Goal: Task Accomplishment & Management: Use online tool/utility

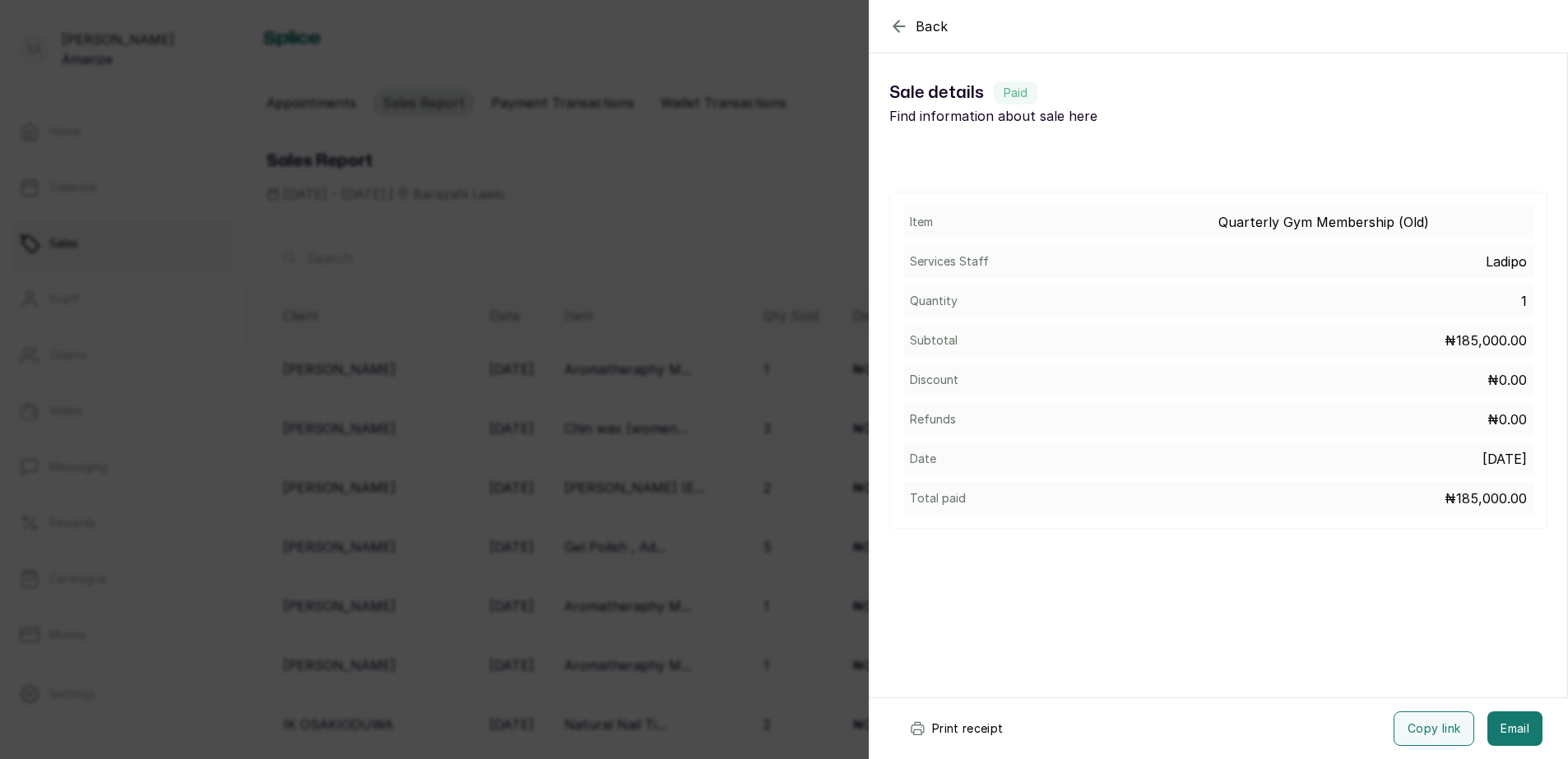
scroll to position [194, 0]
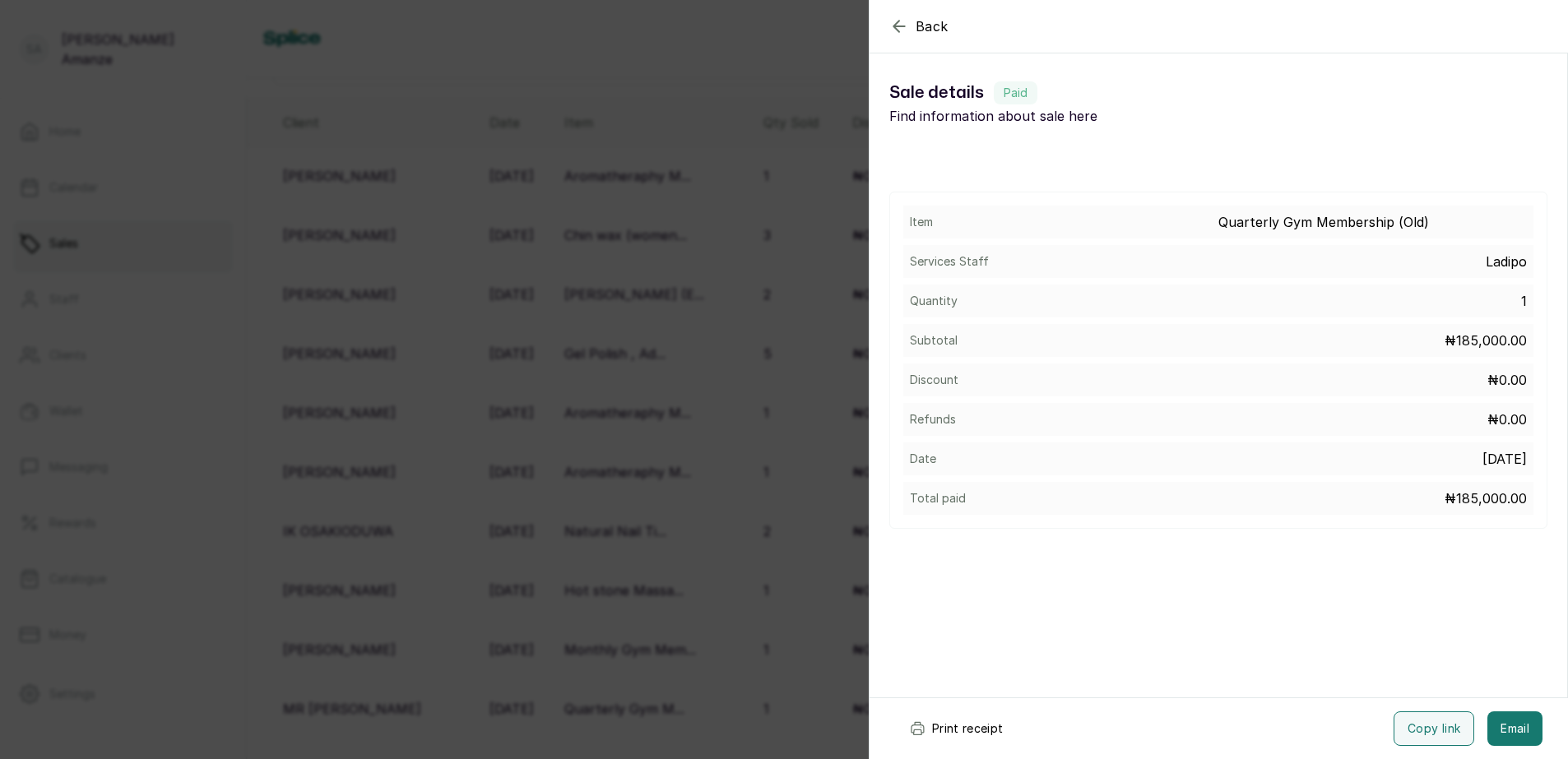
click at [557, 483] on div "Back Sale details Sale details Paid Find information about sale here Item Quart…" at bounding box center [784, 380] width 1568 height 759
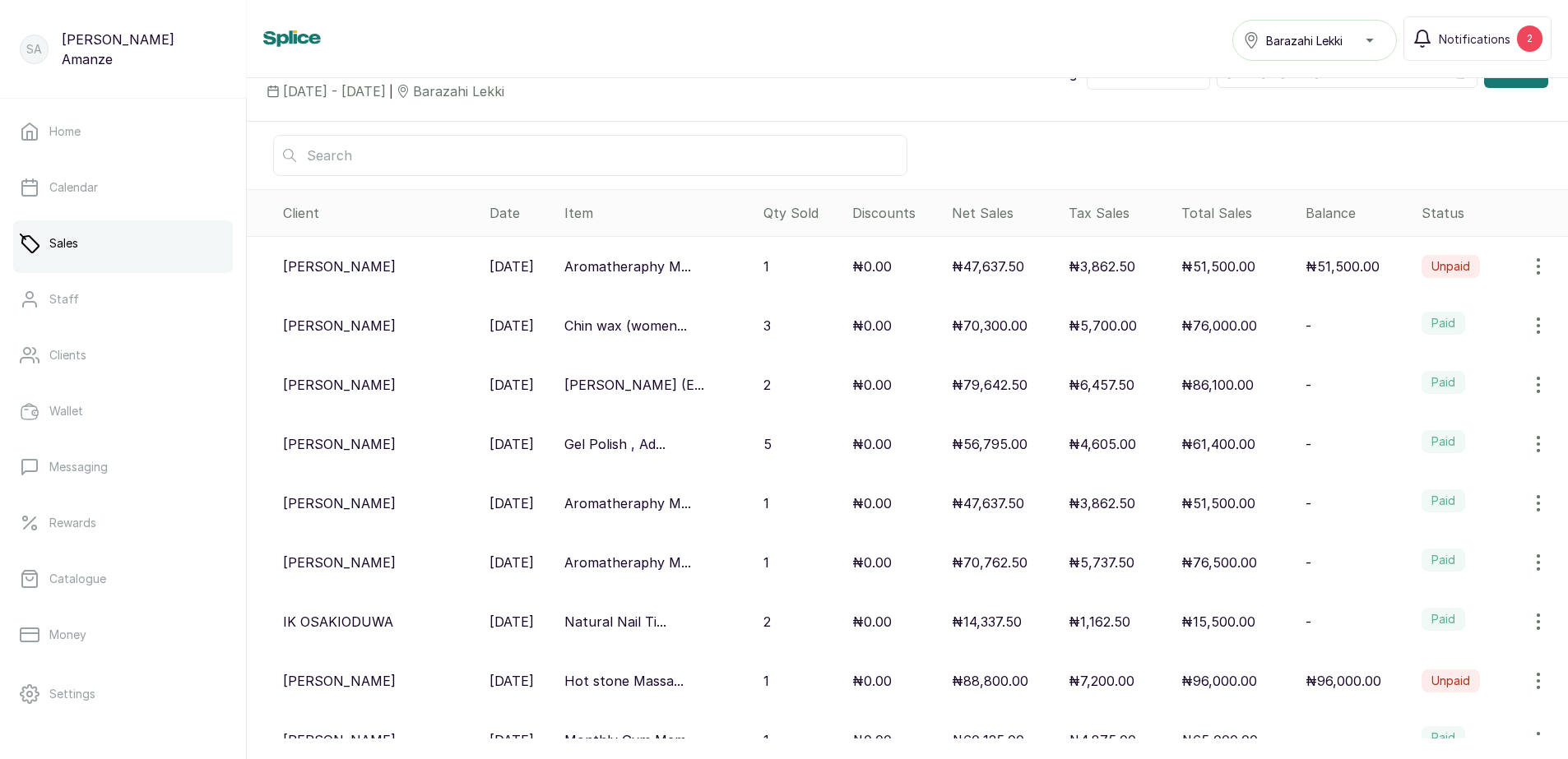
scroll to position [0, 0]
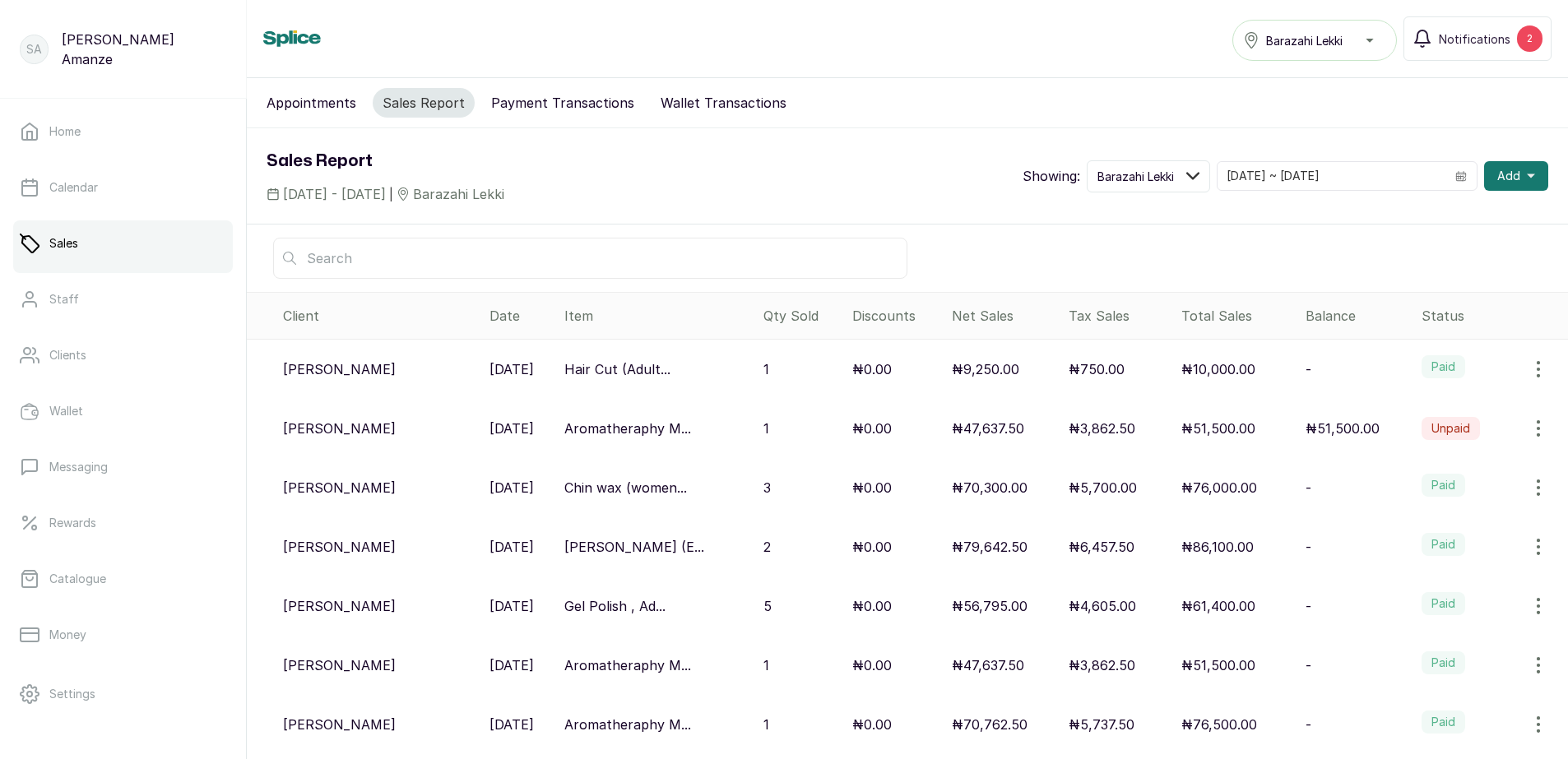
click at [1225, 375] on p "₦10,000.00" at bounding box center [1219, 369] width 74 height 19
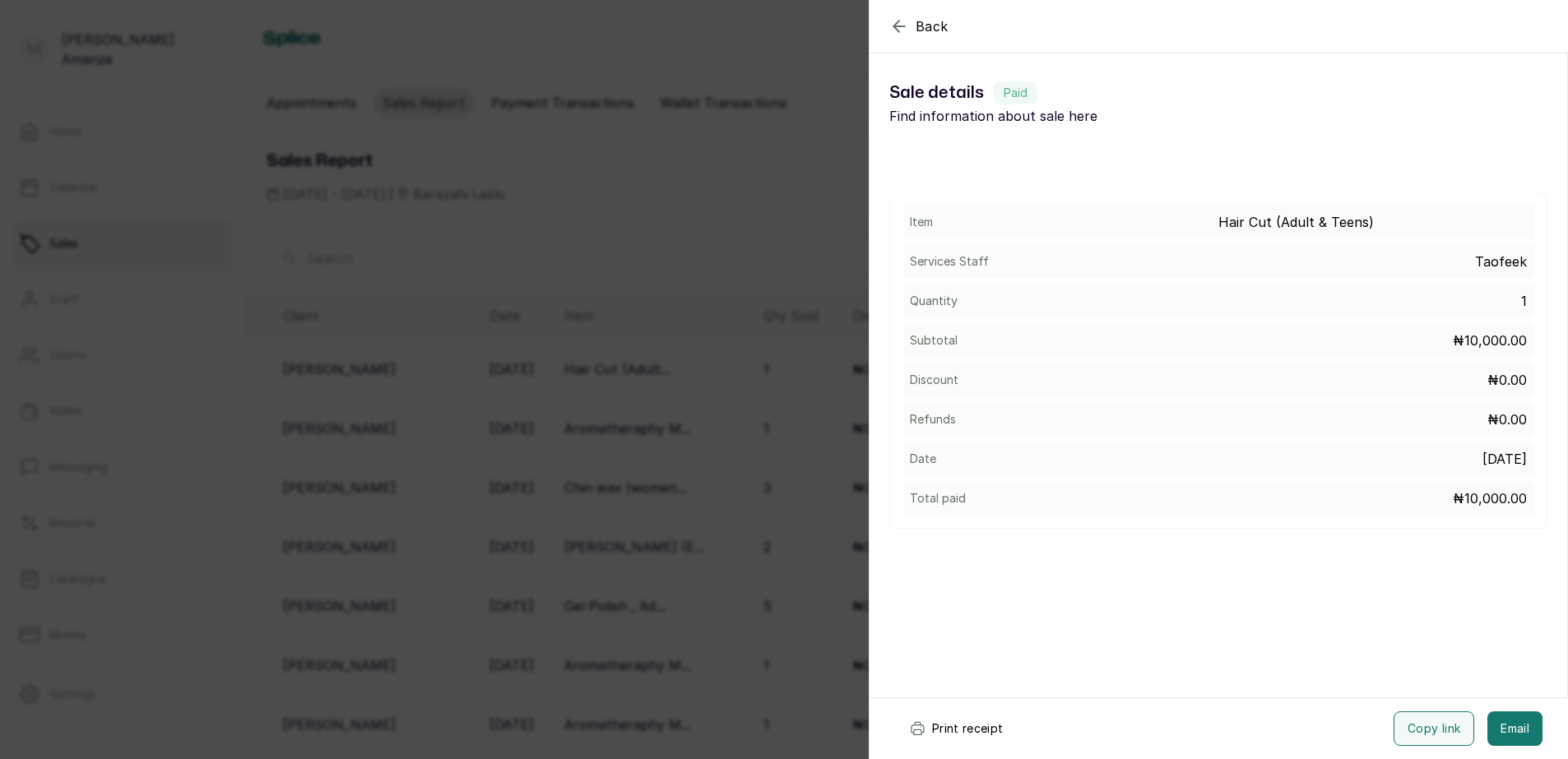
click at [984, 724] on button "Print receipt" at bounding box center [956, 728] width 121 height 34
click at [282, 319] on div "Back Sale details Sale details Paid Find information about sale here Item Hair …" at bounding box center [784, 380] width 1568 height 759
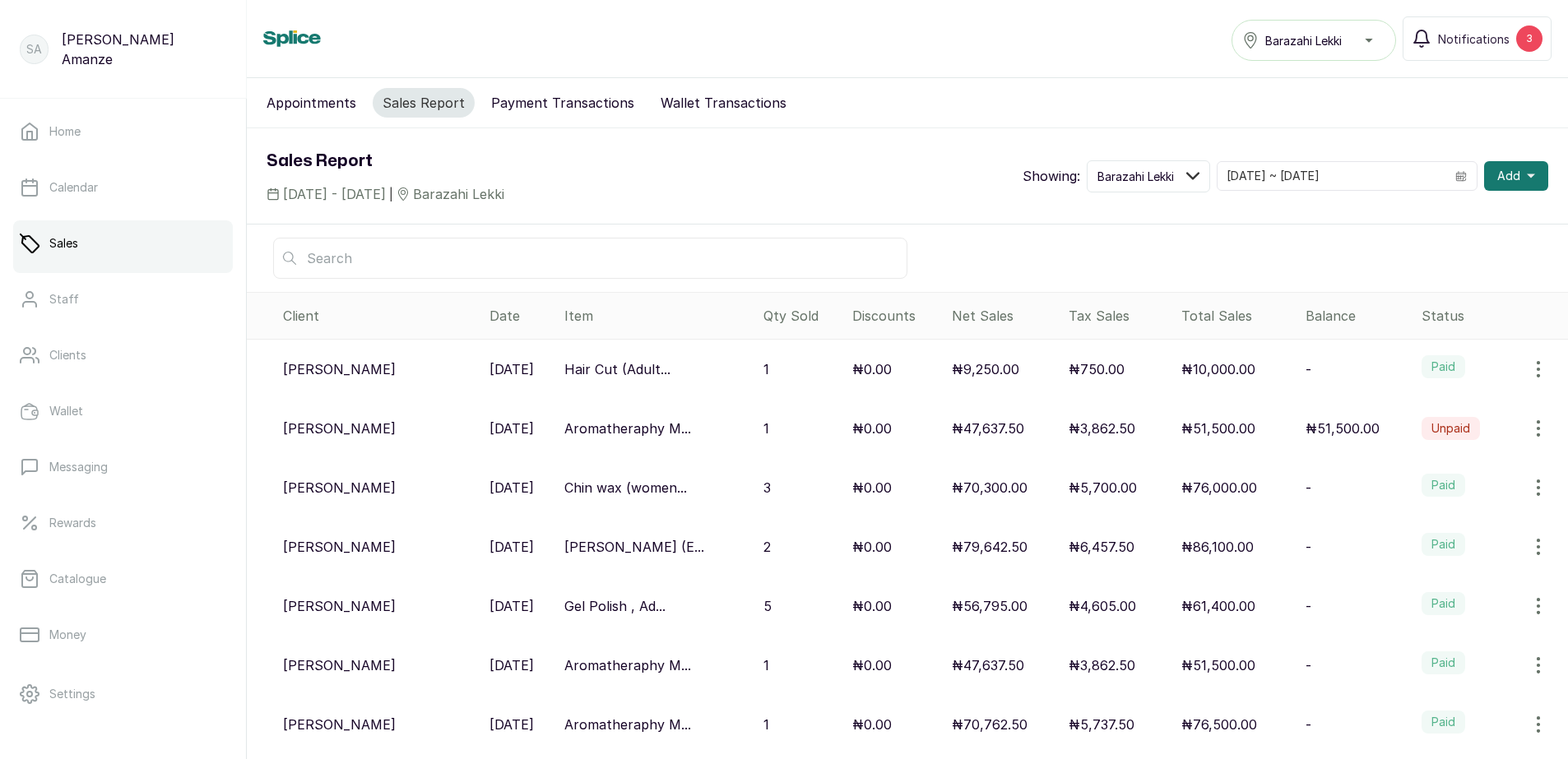
click at [1278, 429] on div "₦51,500.00" at bounding box center [1237, 428] width 111 height 19
click at [1184, 429] on p "₦51,500.00" at bounding box center [1219, 428] width 74 height 19
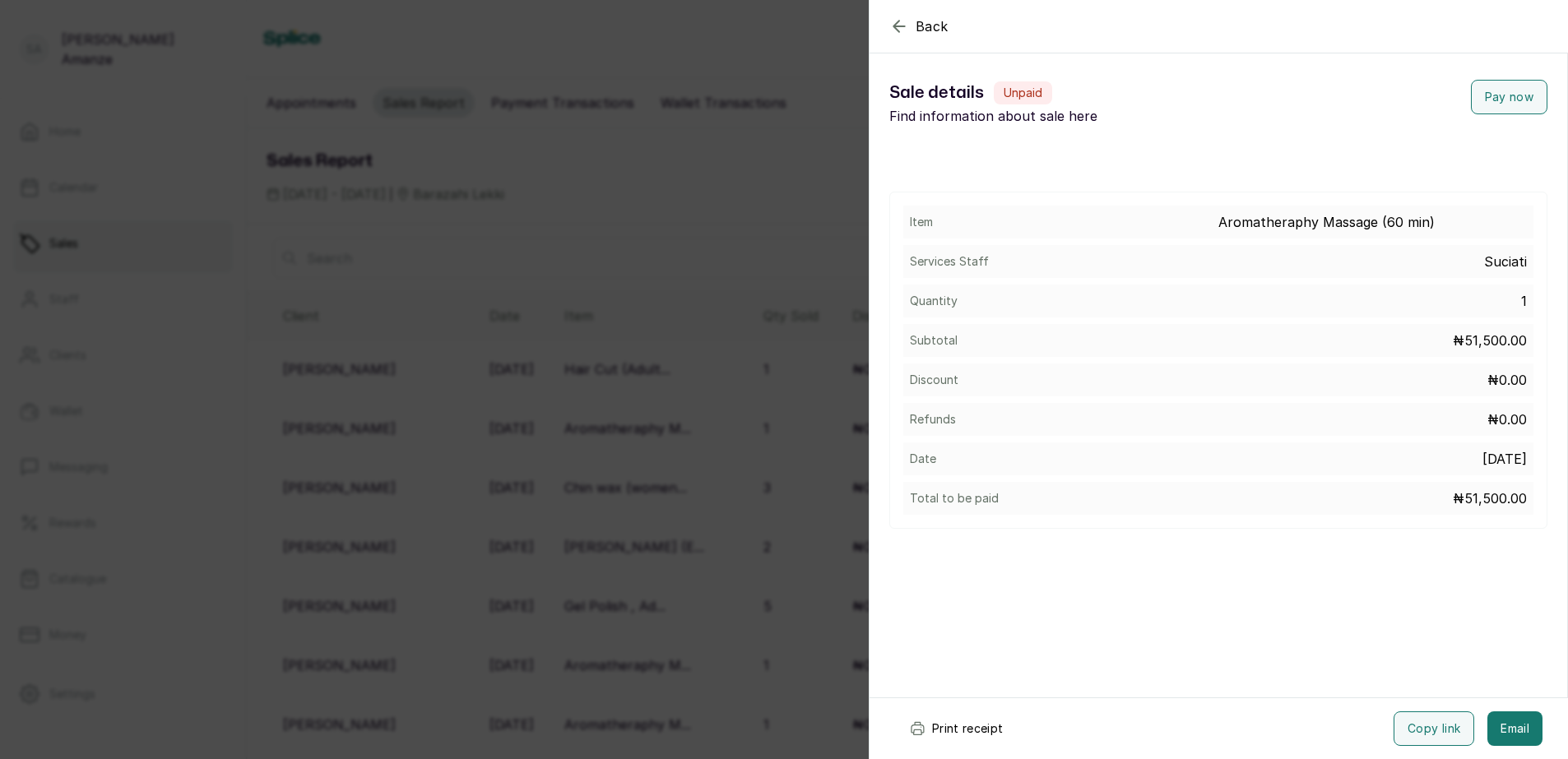
click at [959, 732] on button "Print receipt" at bounding box center [956, 728] width 121 height 34
click at [902, 24] on icon "button" at bounding box center [899, 26] width 19 height 19
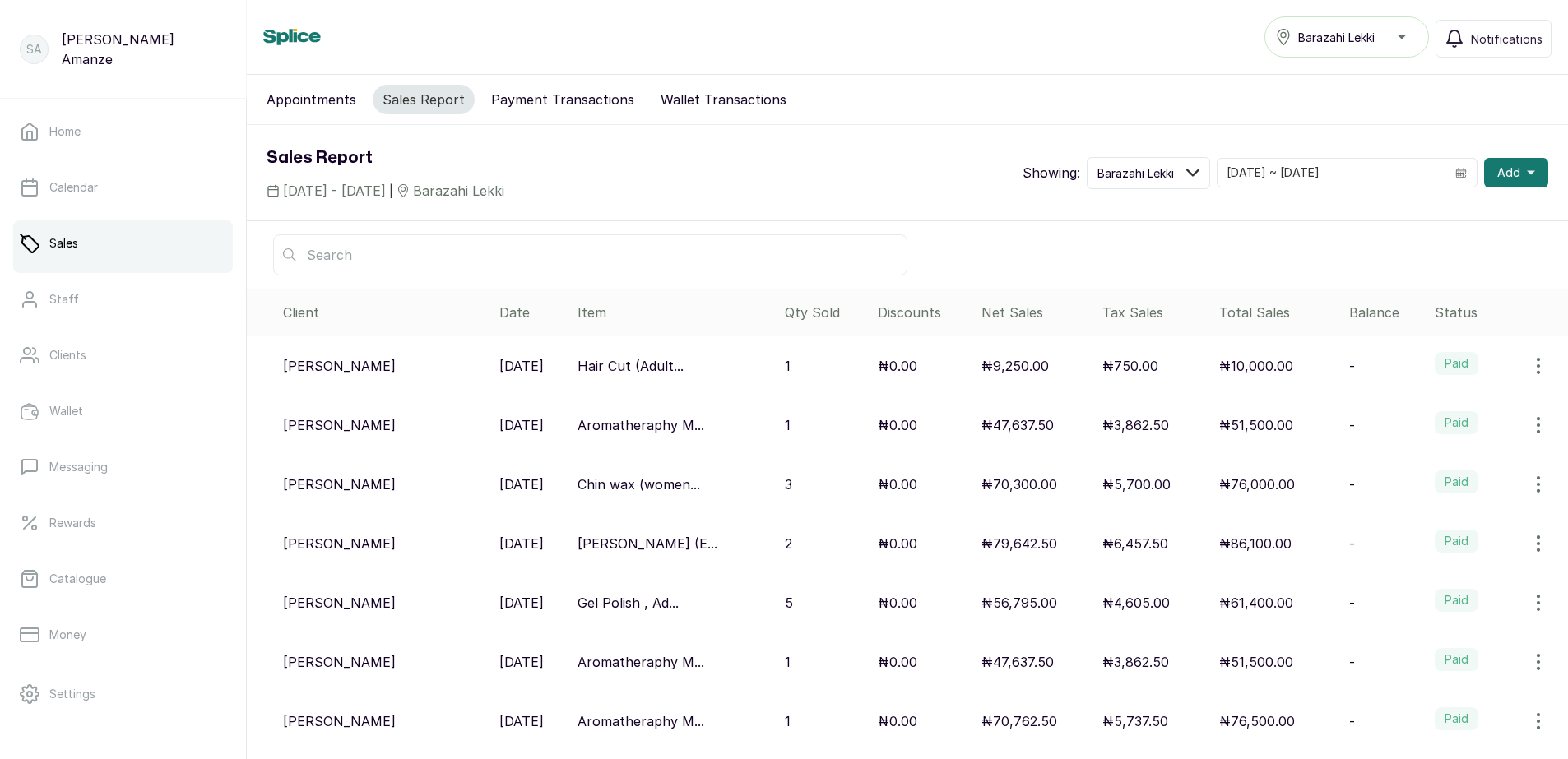
click at [1285, 426] on div "₦51,500.00" at bounding box center [1277, 425] width 116 height 19
click at [1244, 420] on p "₦51,500.00" at bounding box center [1257, 425] width 74 height 19
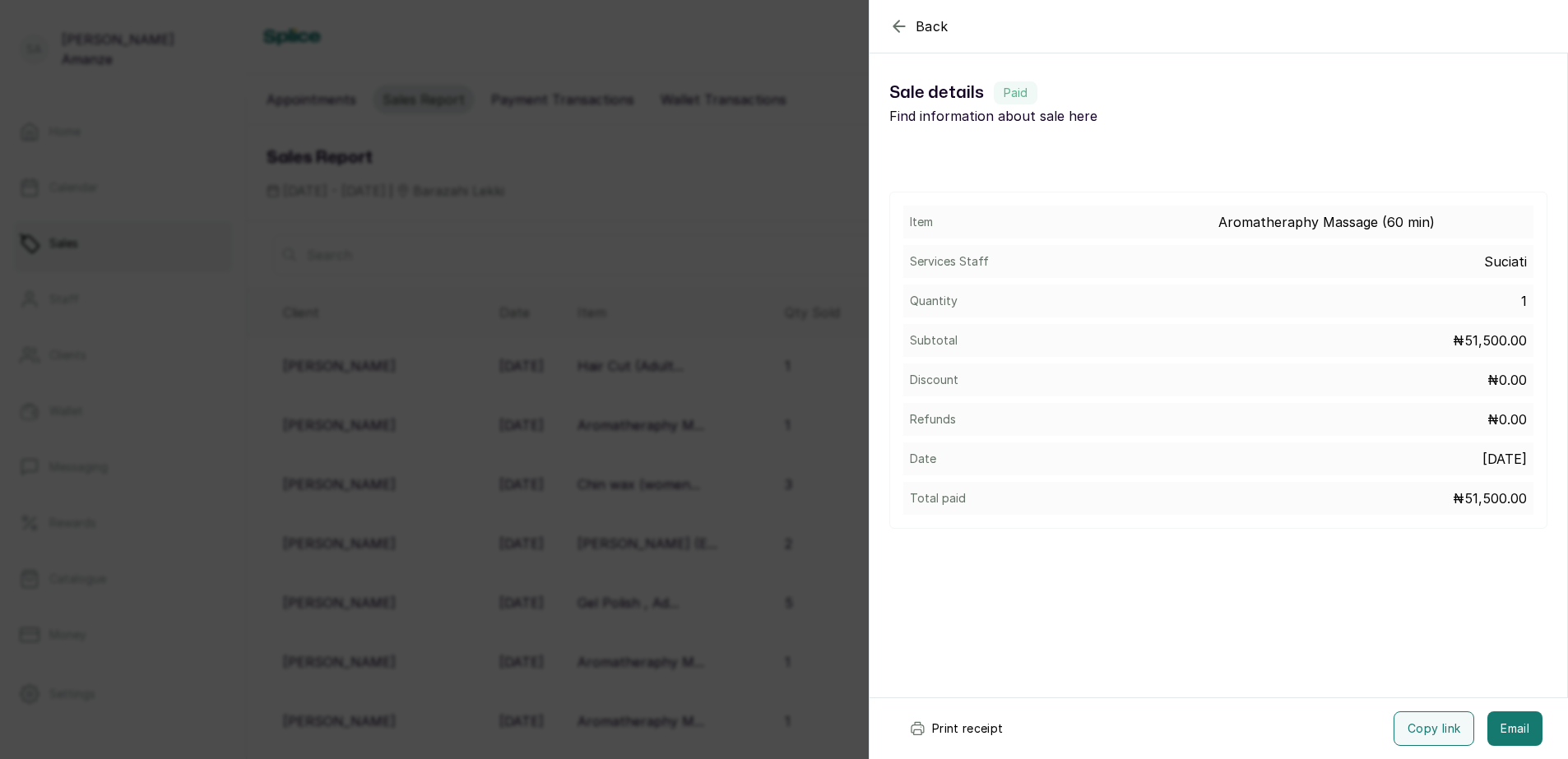
click at [963, 728] on button "Print receipt" at bounding box center [956, 728] width 121 height 34
